Goal: Transaction & Acquisition: Purchase product/service

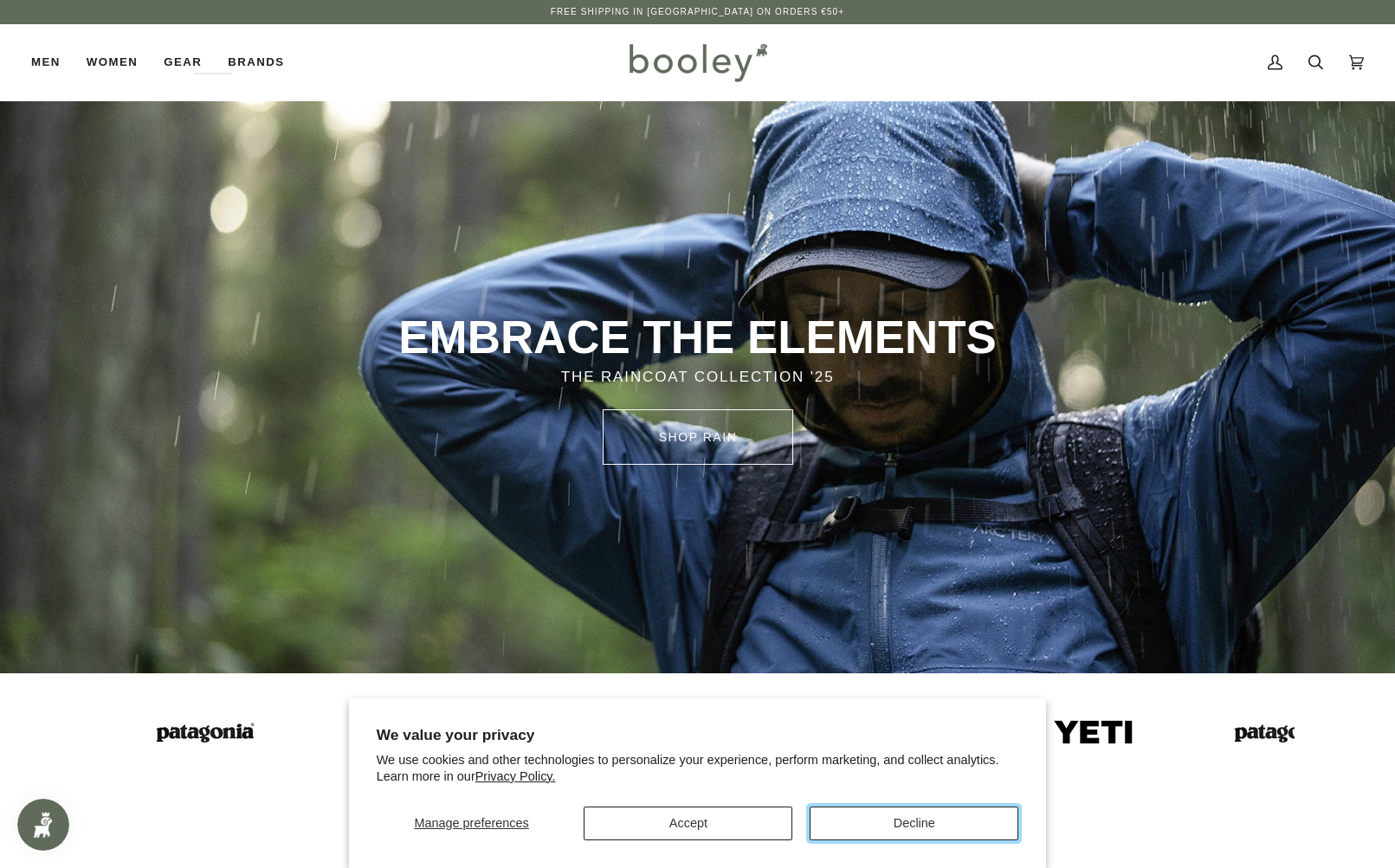
click at [914, 821] on button "Decline" at bounding box center [914, 823] width 209 height 34
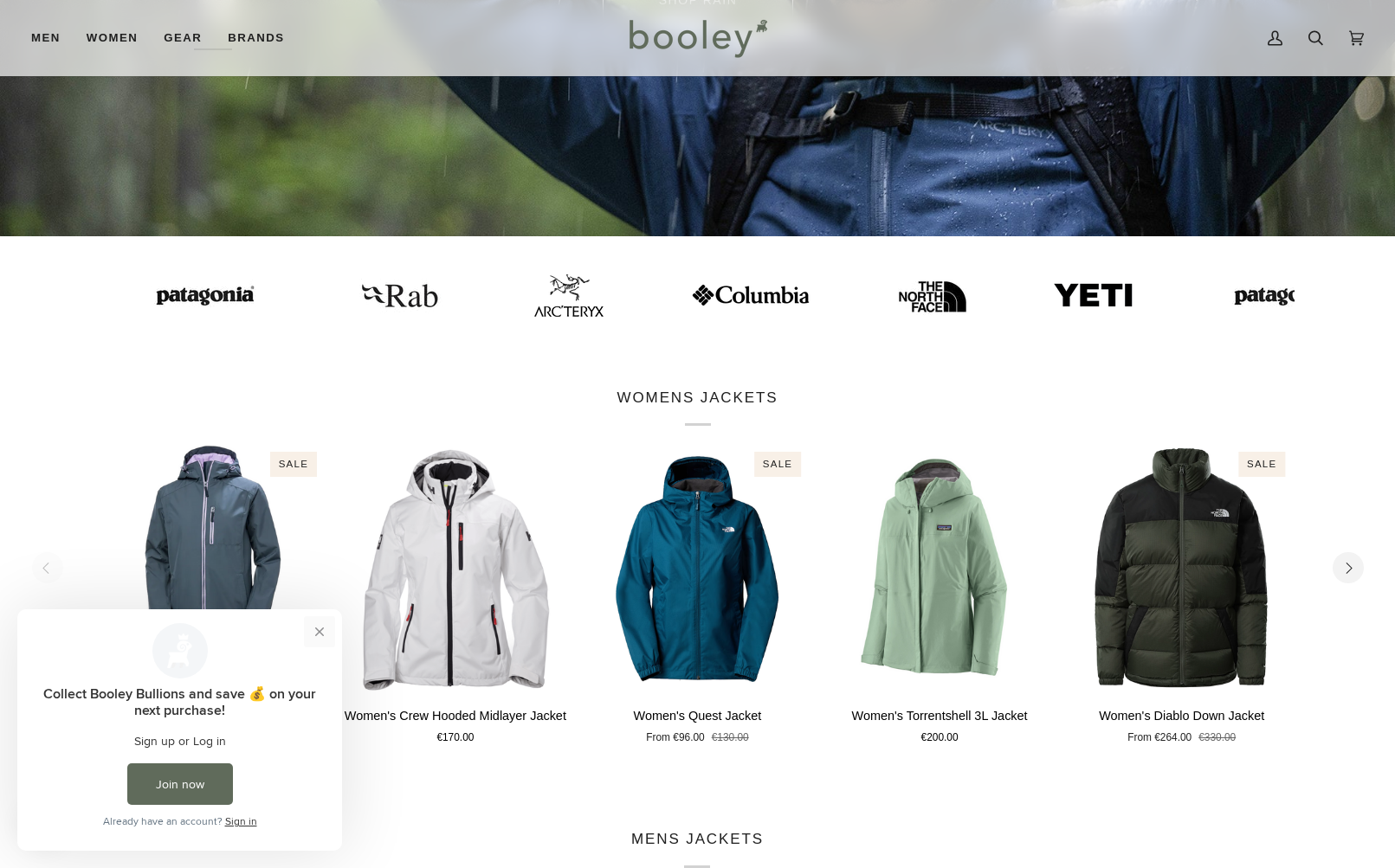
drag, startPoint x: 323, startPoint y: 630, endPoint x: 340, endPoint y: 1238, distance: 608.2
click at [323, 630] on button "Close prompt" at bounding box center [319, 632] width 31 height 31
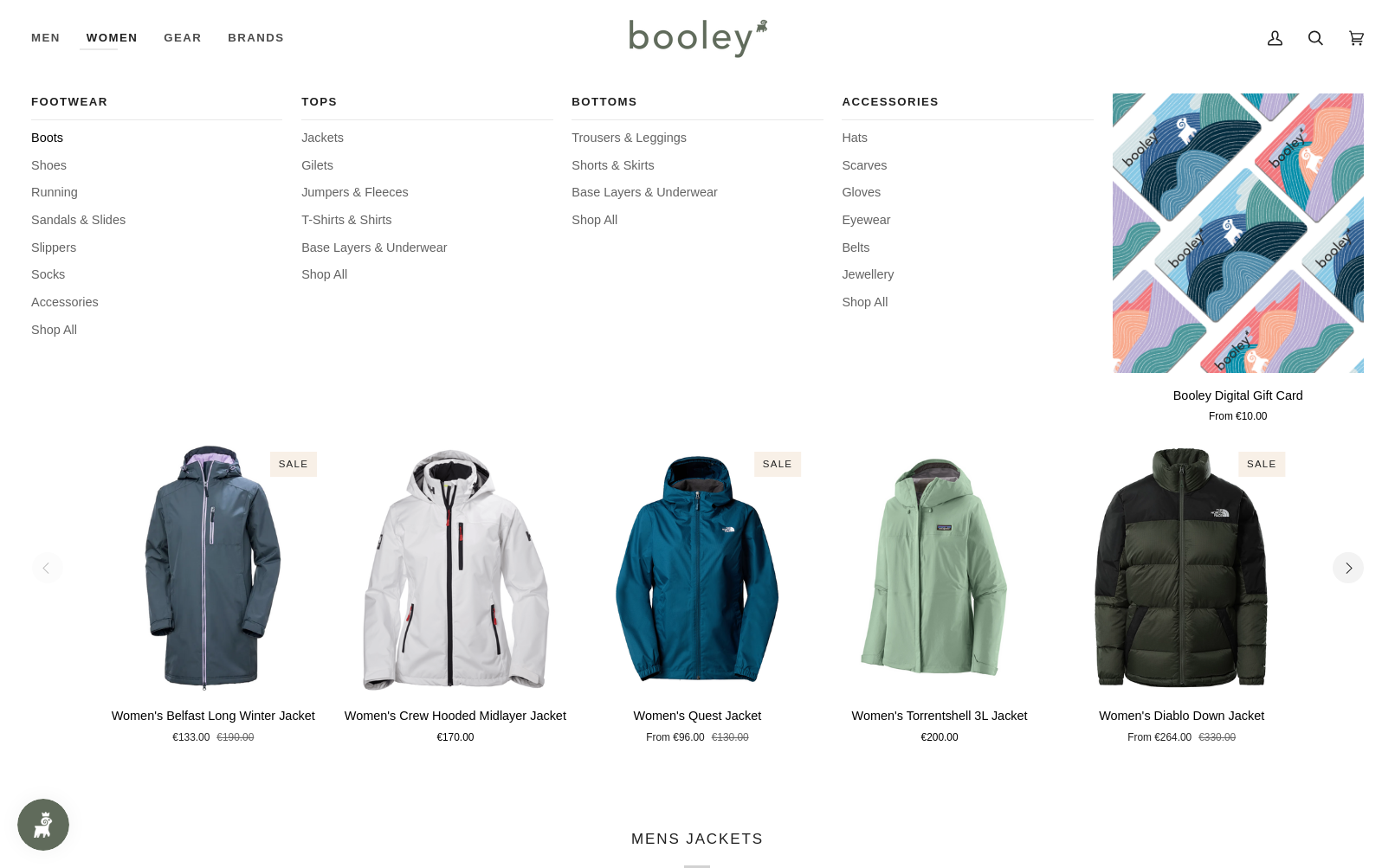
click at [37, 141] on span "Boots" at bounding box center [156, 138] width 251 height 19
